Goal: Obtain resource: Download file/media

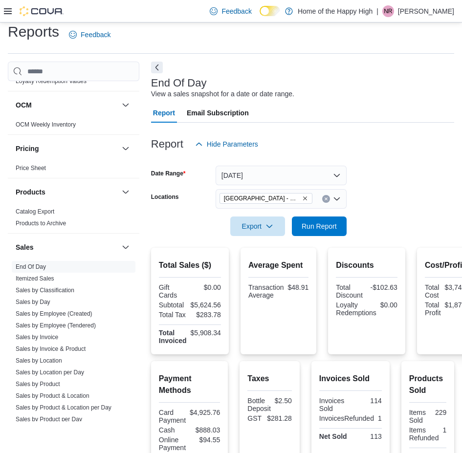
scroll to position [6, 0]
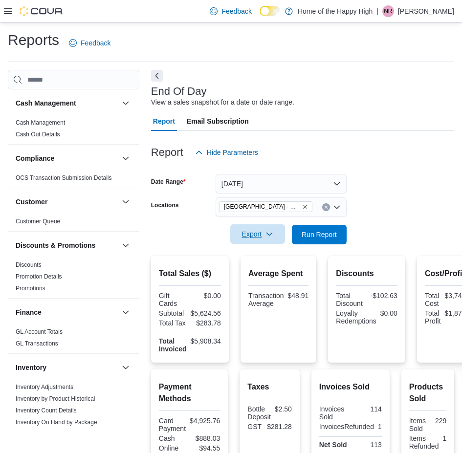
click at [259, 230] on span "Export" at bounding box center [257, 234] width 43 height 20
click at [254, 274] on span "Export to Pdf" at bounding box center [259, 274] width 44 height 8
click at [429, 5] on p "[PERSON_NAME]" at bounding box center [426, 11] width 56 height 12
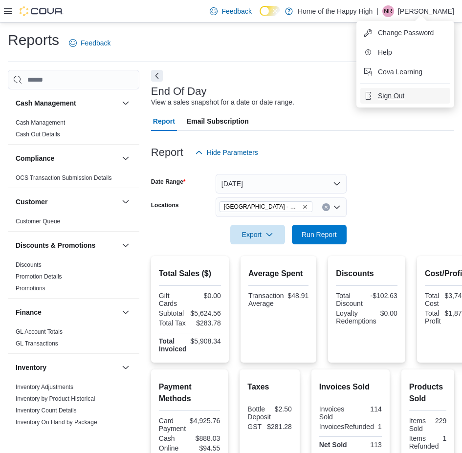
click at [389, 93] on span "Sign Out" at bounding box center [391, 96] width 26 height 10
